Goal: Task Accomplishment & Management: Use online tool/utility

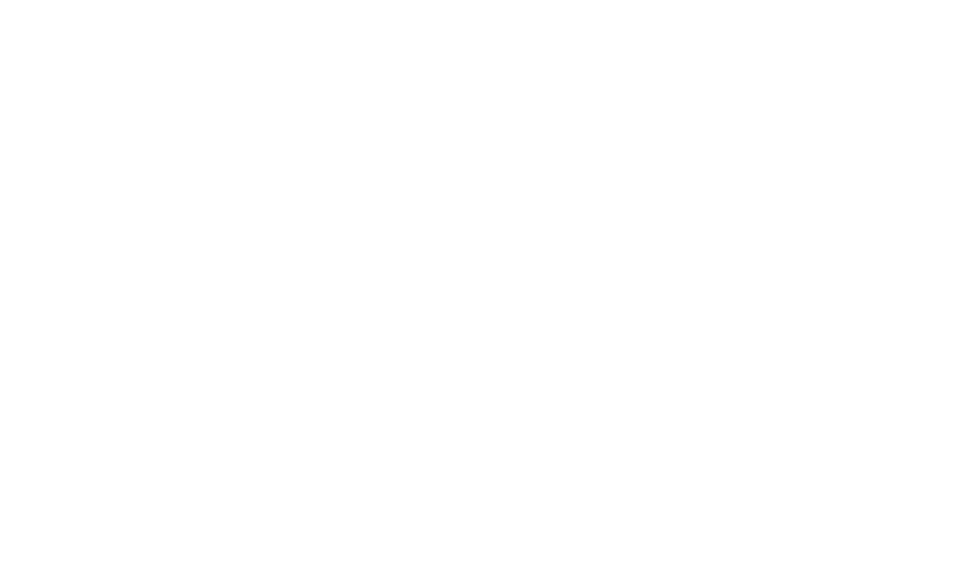
click at [45, 100] on body at bounding box center [476, 283] width 953 height 567
click at [45, 101] on body at bounding box center [476, 283] width 953 height 567
click at [44, 99] on body at bounding box center [476, 283] width 953 height 567
